Goal: Find specific page/section: Find specific page/section

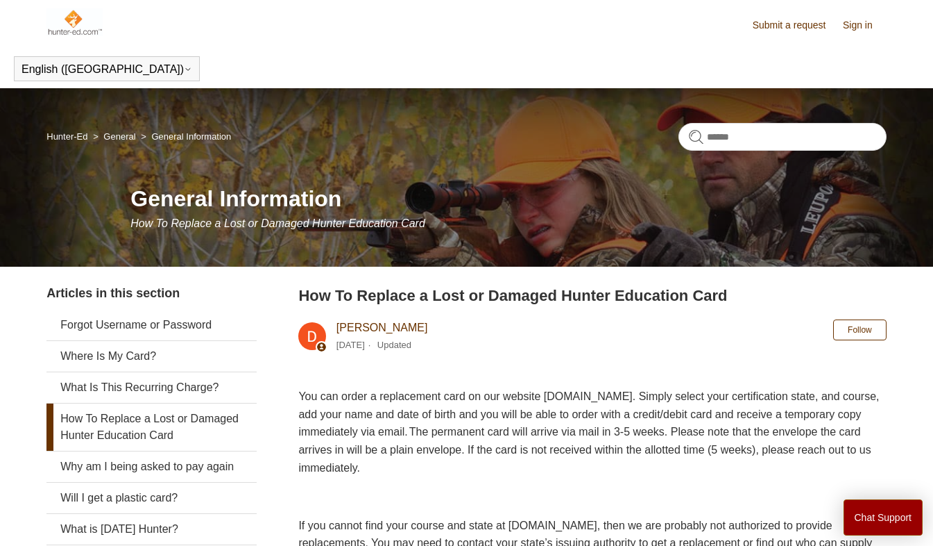
click at [799, 21] on link "Submit a request" at bounding box center [796, 25] width 87 height 15
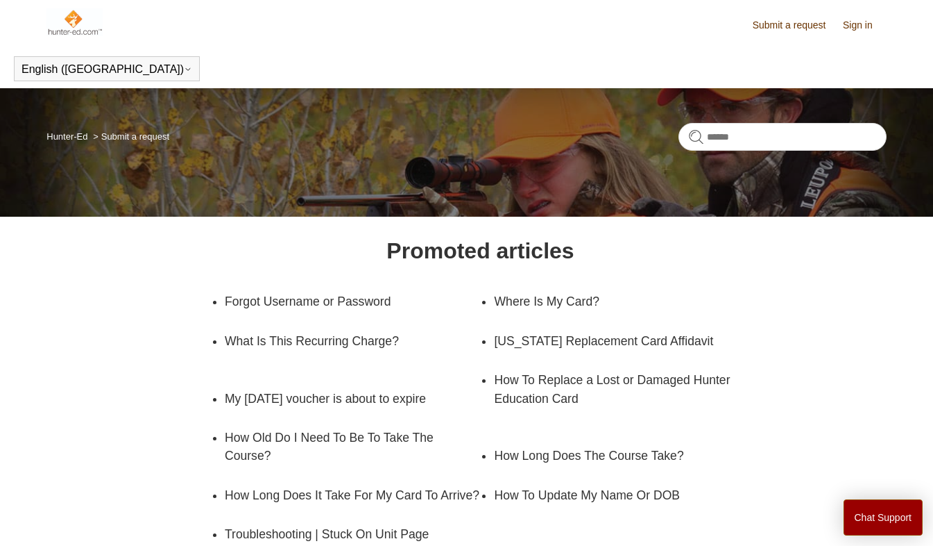
click at [60, 19] on img at bounding box center [74, 22] width 56 height 28
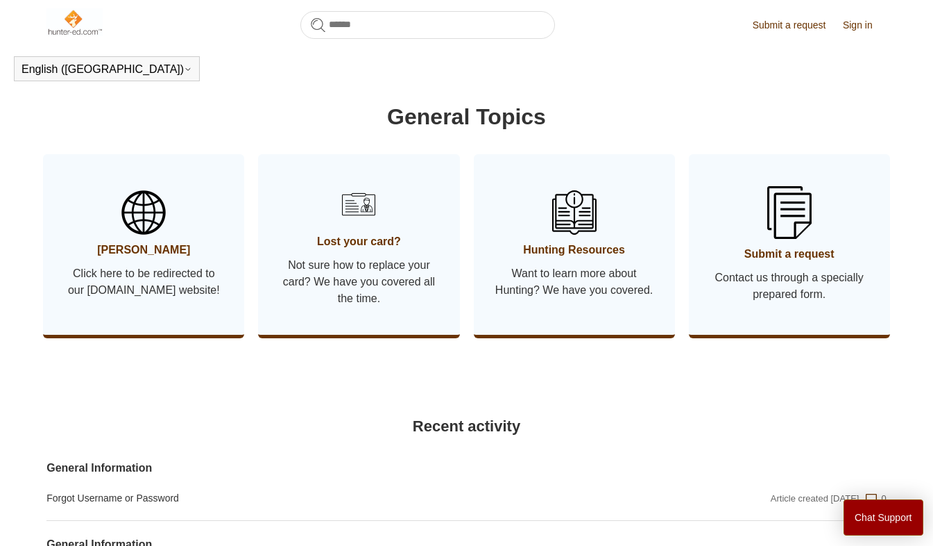
scroll to position [711, 0]
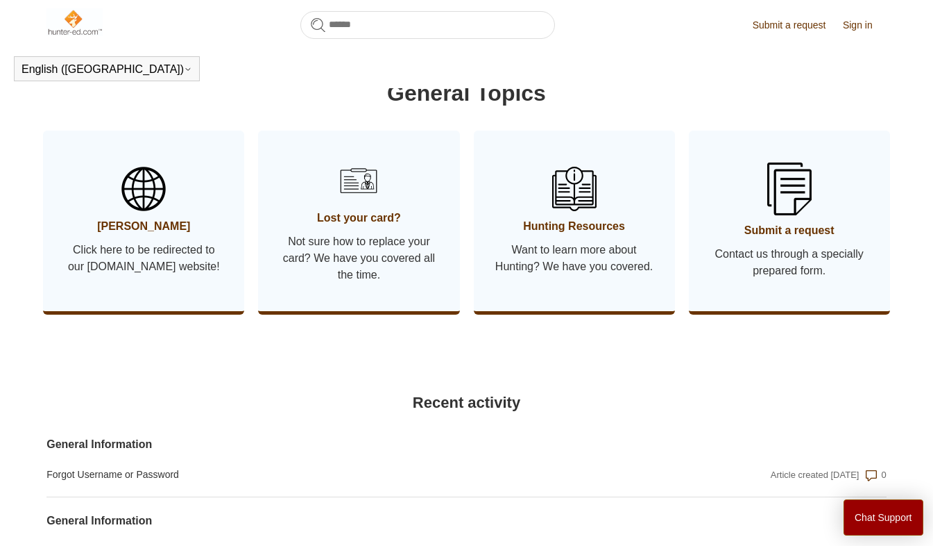
click at [291, 268] on span "Not sure how to replace your card? We have you covered all the time." at bounding box center [359, 258] width 160 height 50
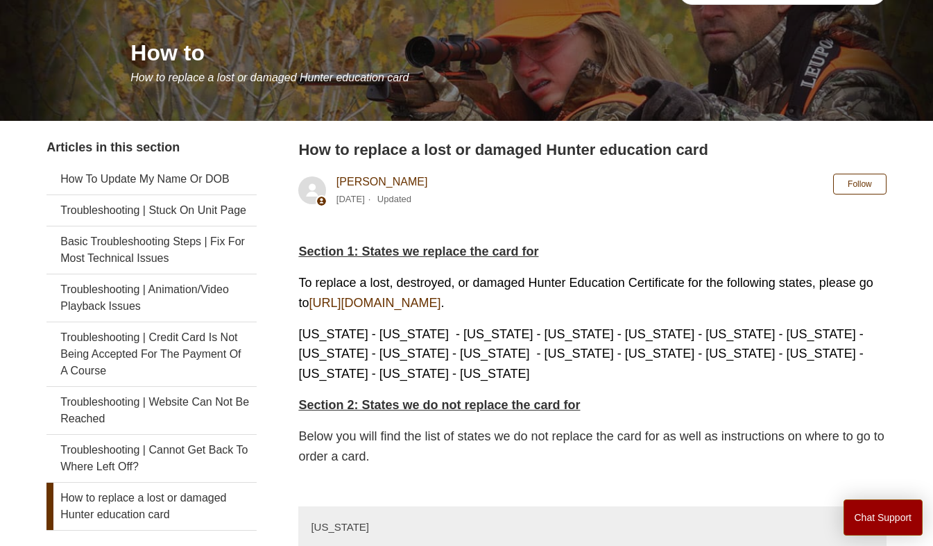
scroll to position [144, 0]
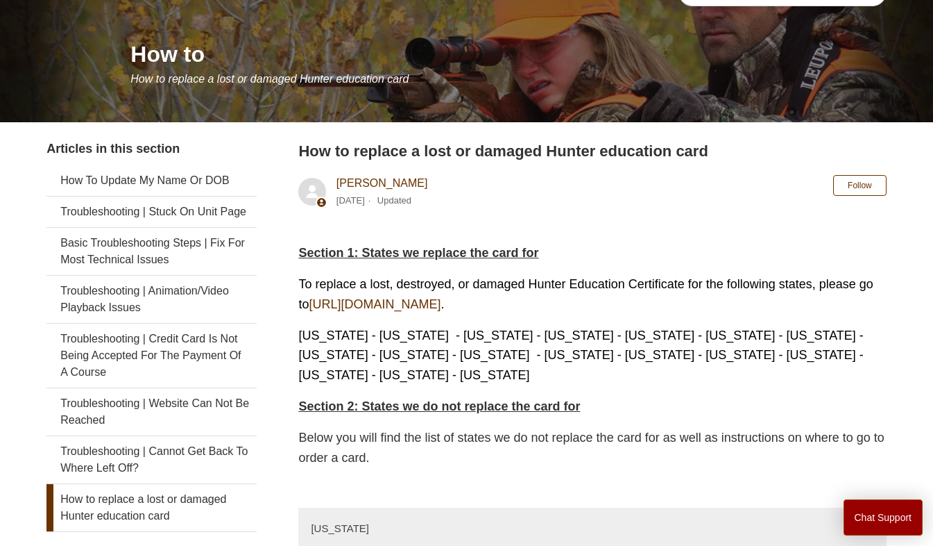
click at [441, 303] on link "https://ilostmycard.com/" at bounding box center [375, 304] width 132 height 14
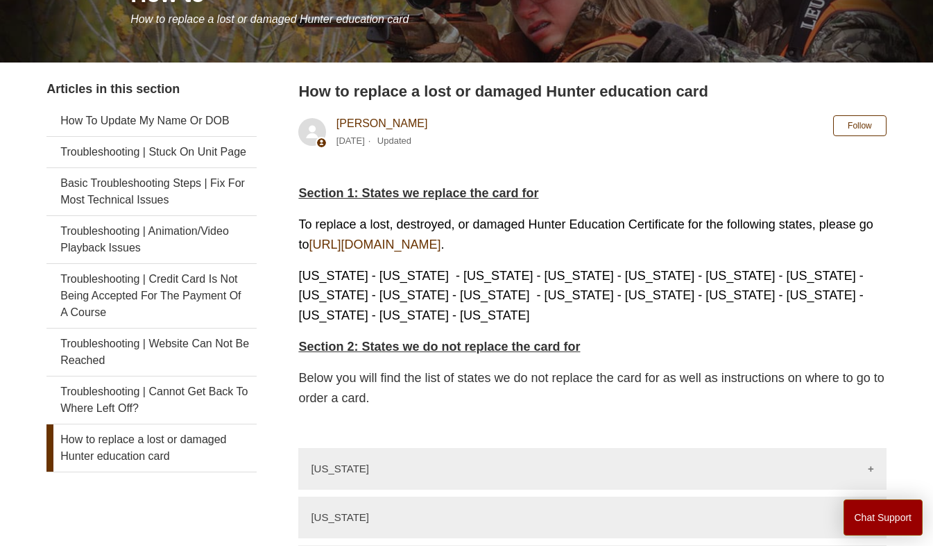
scroll to position [204, 0]
